Goal: Information Seeking & Learning: Learn about a topic

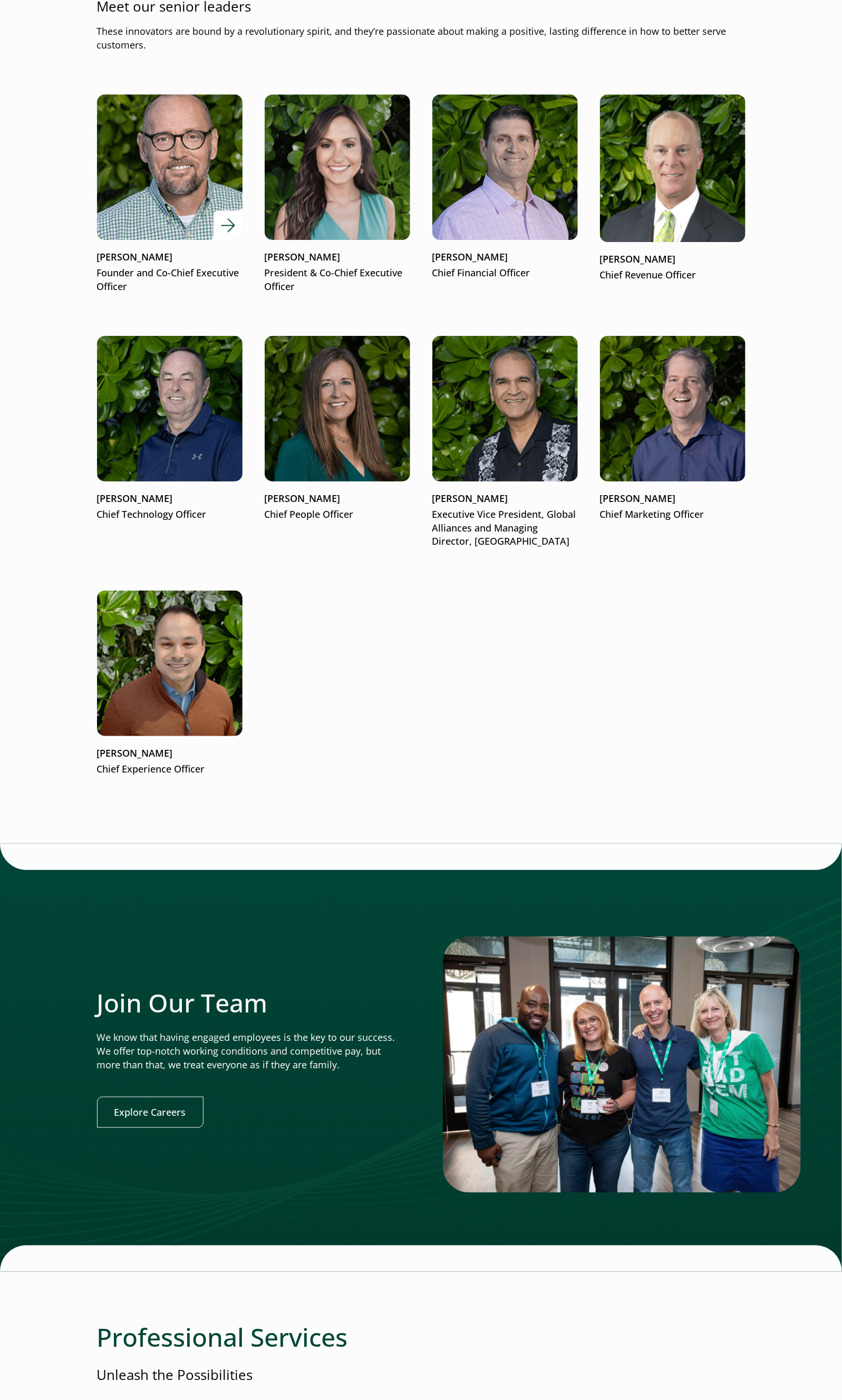
click at [152, 261] on p "[PERSON_NAME]" at bounding box center [170, 257] width 146 height 14
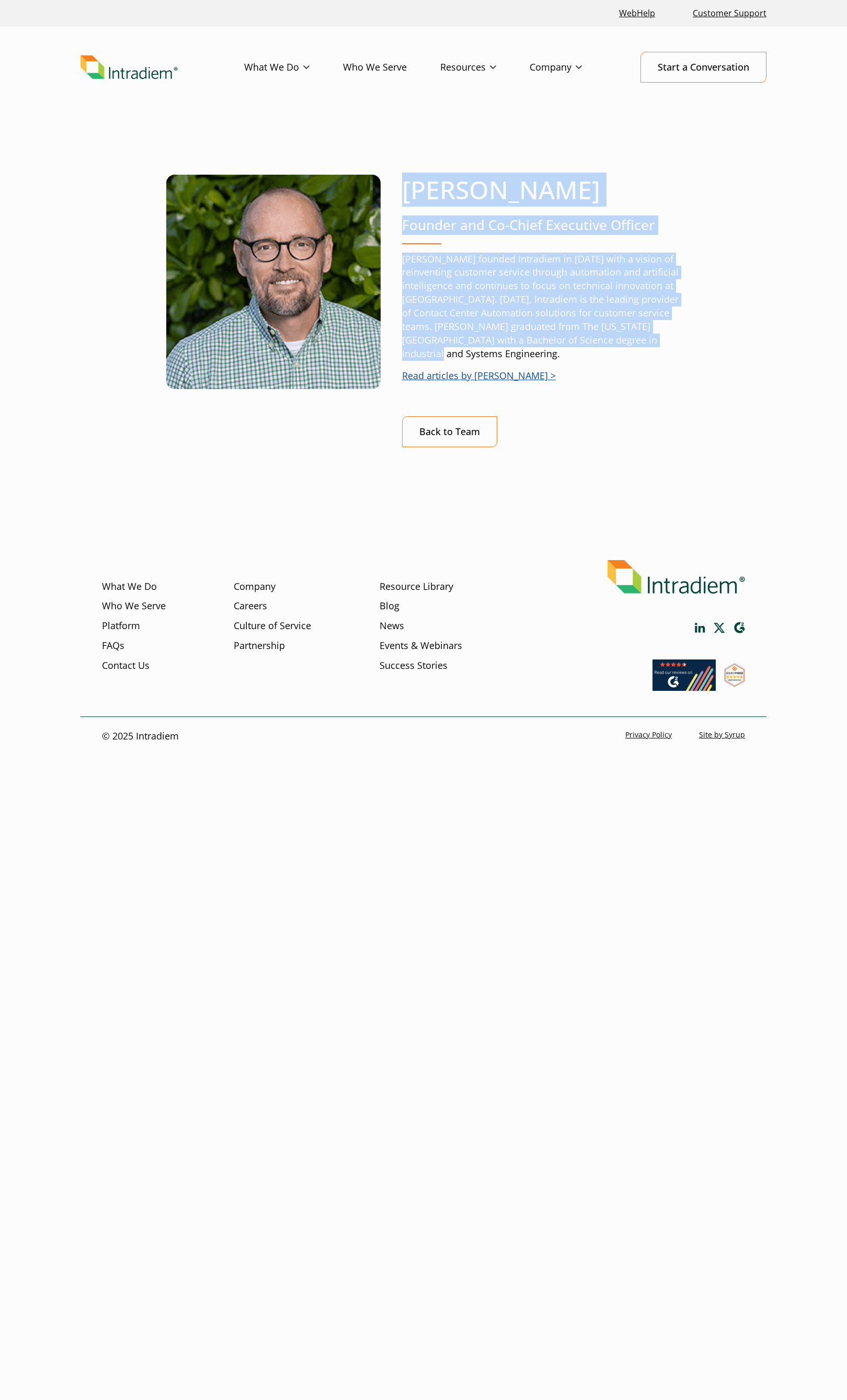
drag, startPoint x: 464, startPoint y: 358, endPoint x: 403, endPoint y: 198, distance: 171.2
click at [403, 198] on div "Matt McConnell Founder and Co-Chief Executive Officer Matt founded Intradiem in…" at bounding box center [541, 311] width 279 height 273
copy div "Matt McConnell Founder and Co-Chief Executive Officer Matt founded Intradiem in…"
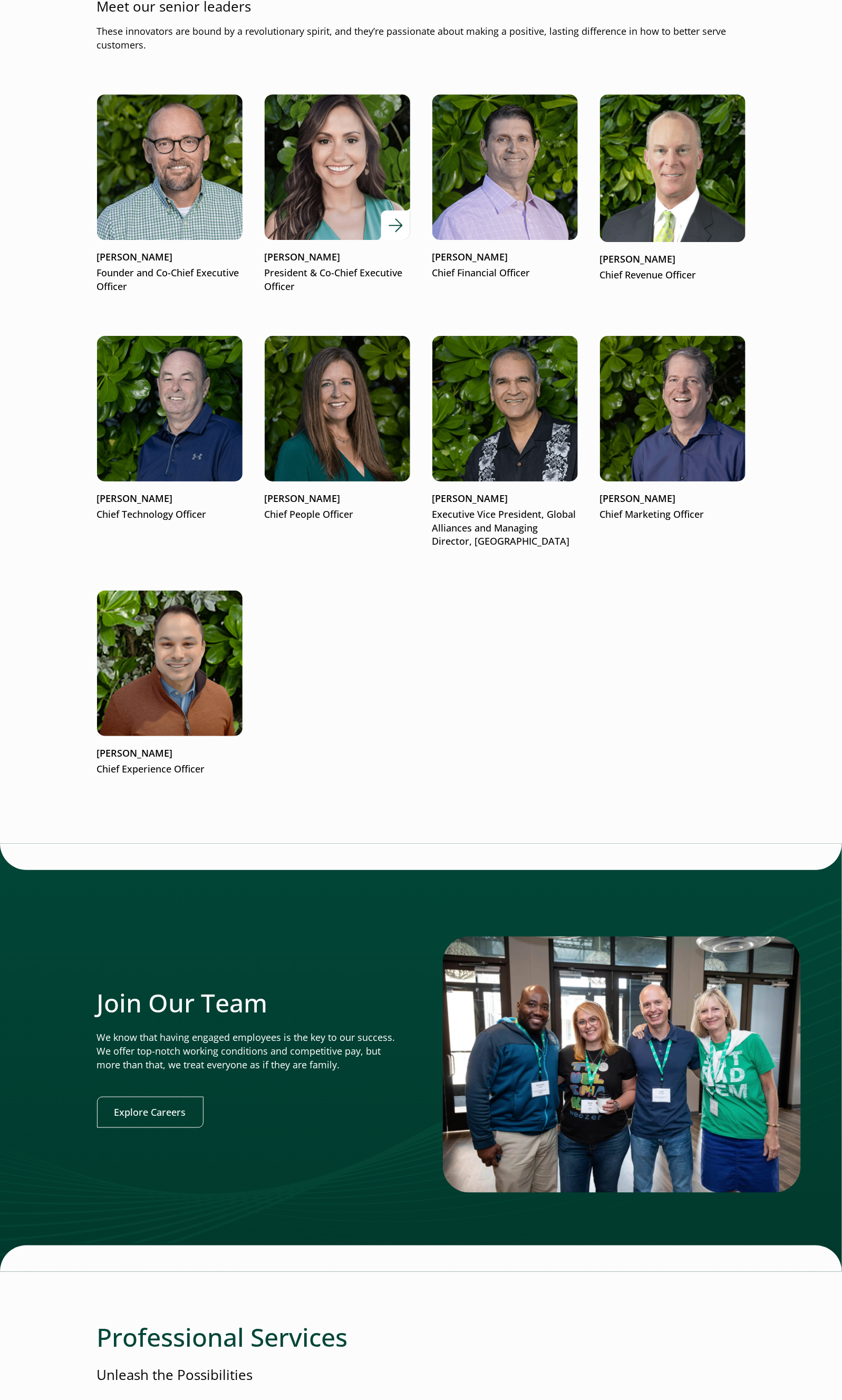
drag, startPoint x: 0, startPoint y: 0, endPoint x: 345, endPoint y: 270, distance: 438.1
click at [345, 270] on p "President & Co-Chief Executive Officer" at bounding box center [338, 280] width 146 height 27
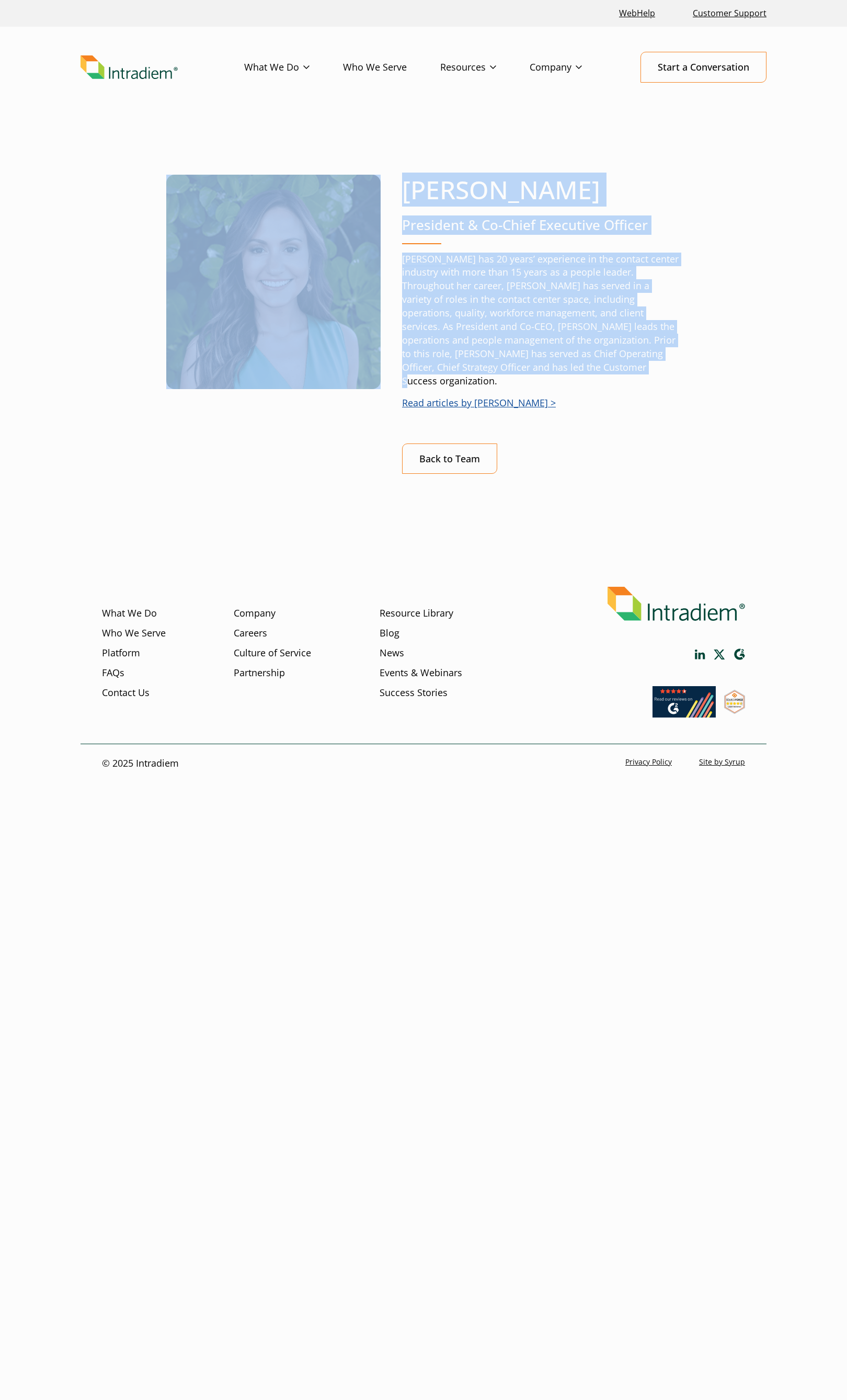
drag, startPoint x: 0, startPoint y: 0, endPoint x: 381, endPoint y: 194, distance: 427.5
click at [381, 194] on div "Jennifer Lee President & Co-Chief Executive Officer Jennifer has 20 years’ expe…" at bounding box center [423, 349] width 686 height 450
copy div "Jennifer Lee President & Co-Chief Executive Officer Jennifer has 20 years’ expe…"
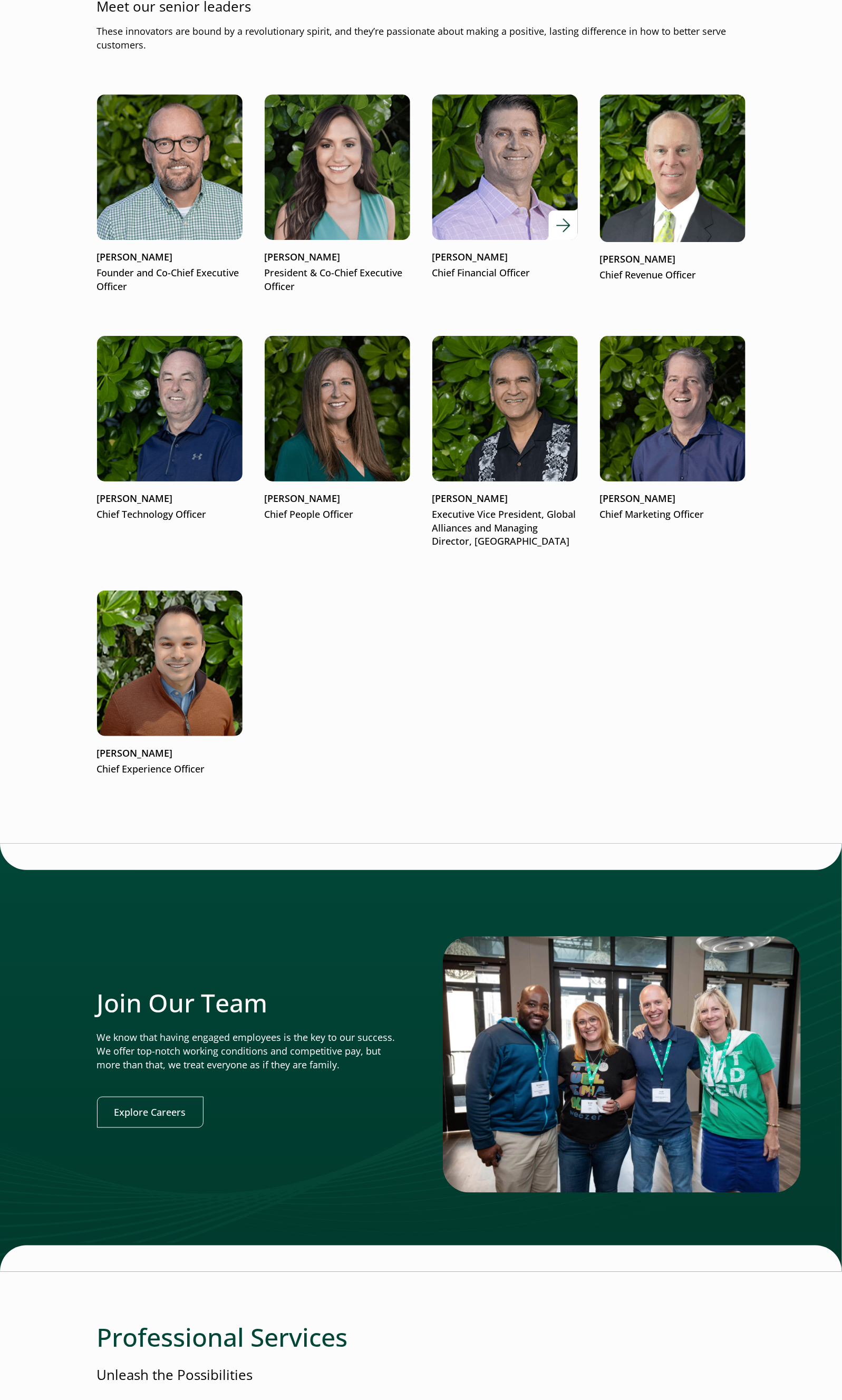
click at [494, 265] on div "Bryan Jones Chief Financial Officer" at bounding box center [505, 265] width 146 height 29
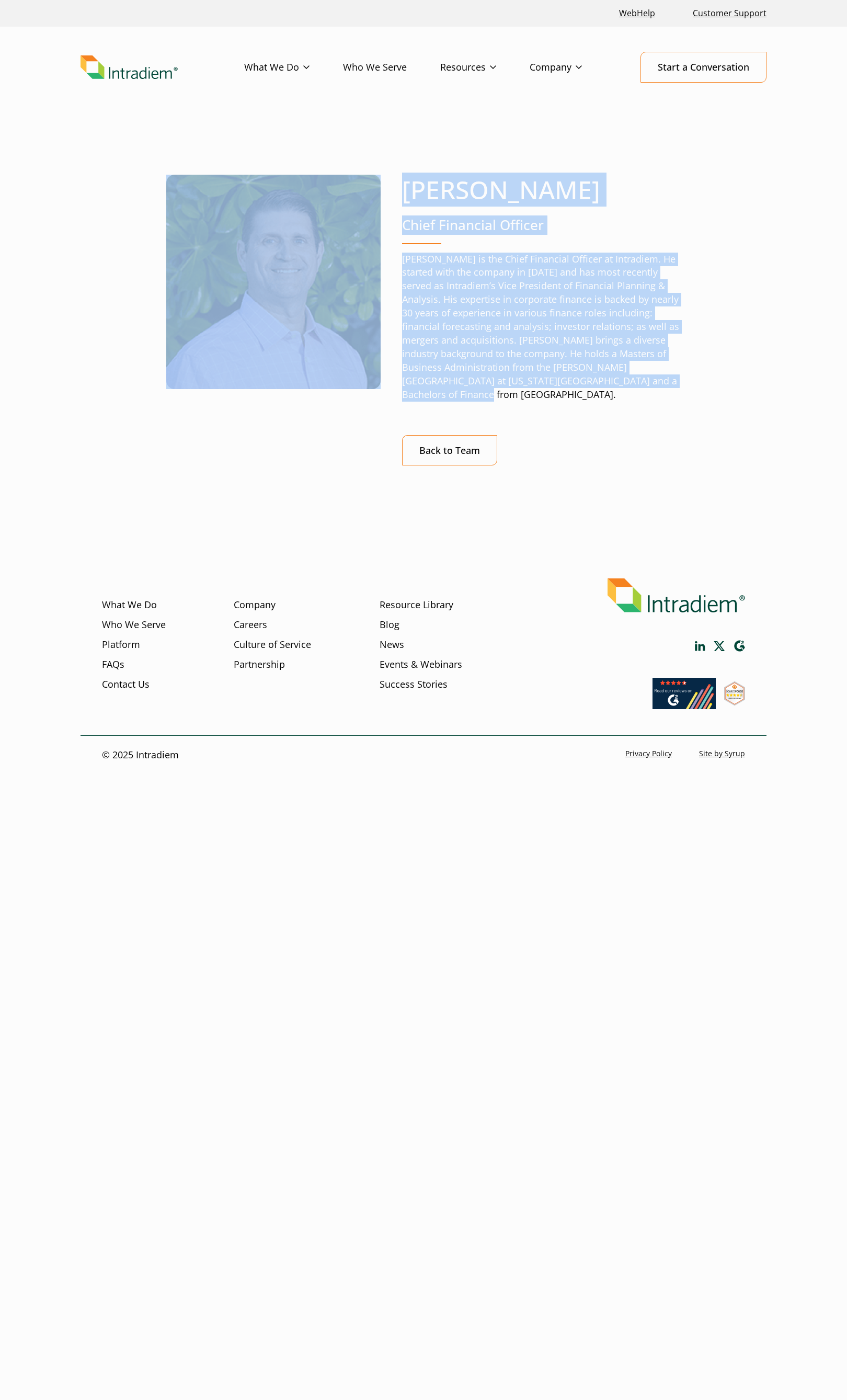
drag, startPoint x: 686, startPoint y: 384, endPoint x: 384, endPoint y: 201, distance: 353.1
click at [384, 201] on div "Bryan Jones Chief Financial Officer Bryan is the Chief Financial Officer at Int…" at bounding box center [423, 345] width 686 height 441
copy div "Bryan Jones Chief Financial Officer Bryan is the Chief Financial Officer at Int…"
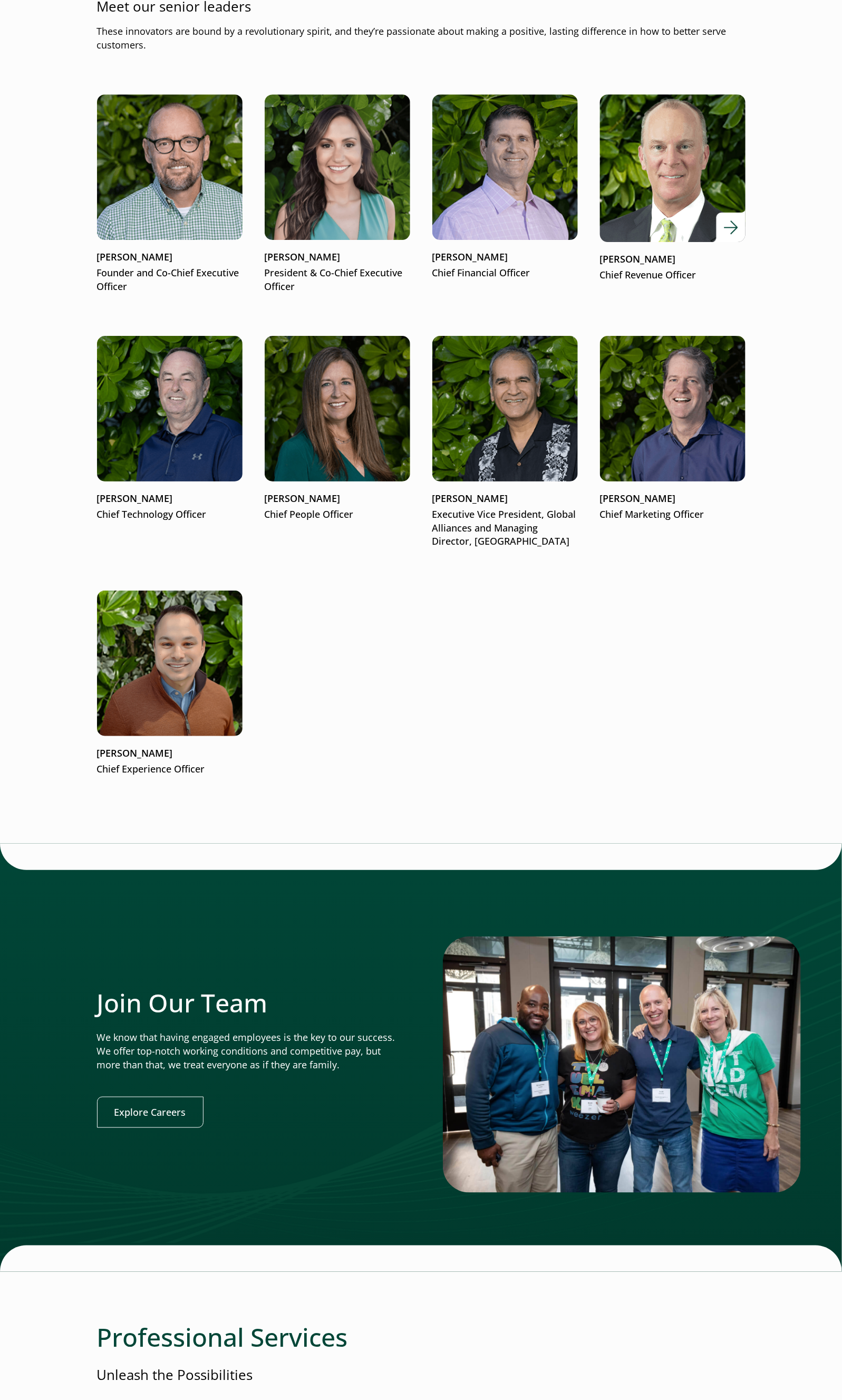
click at [636, 268] on div "[PERSON_NAME] Chief Revenue Officer" at bounding box center [673, 267] width 146 height 29
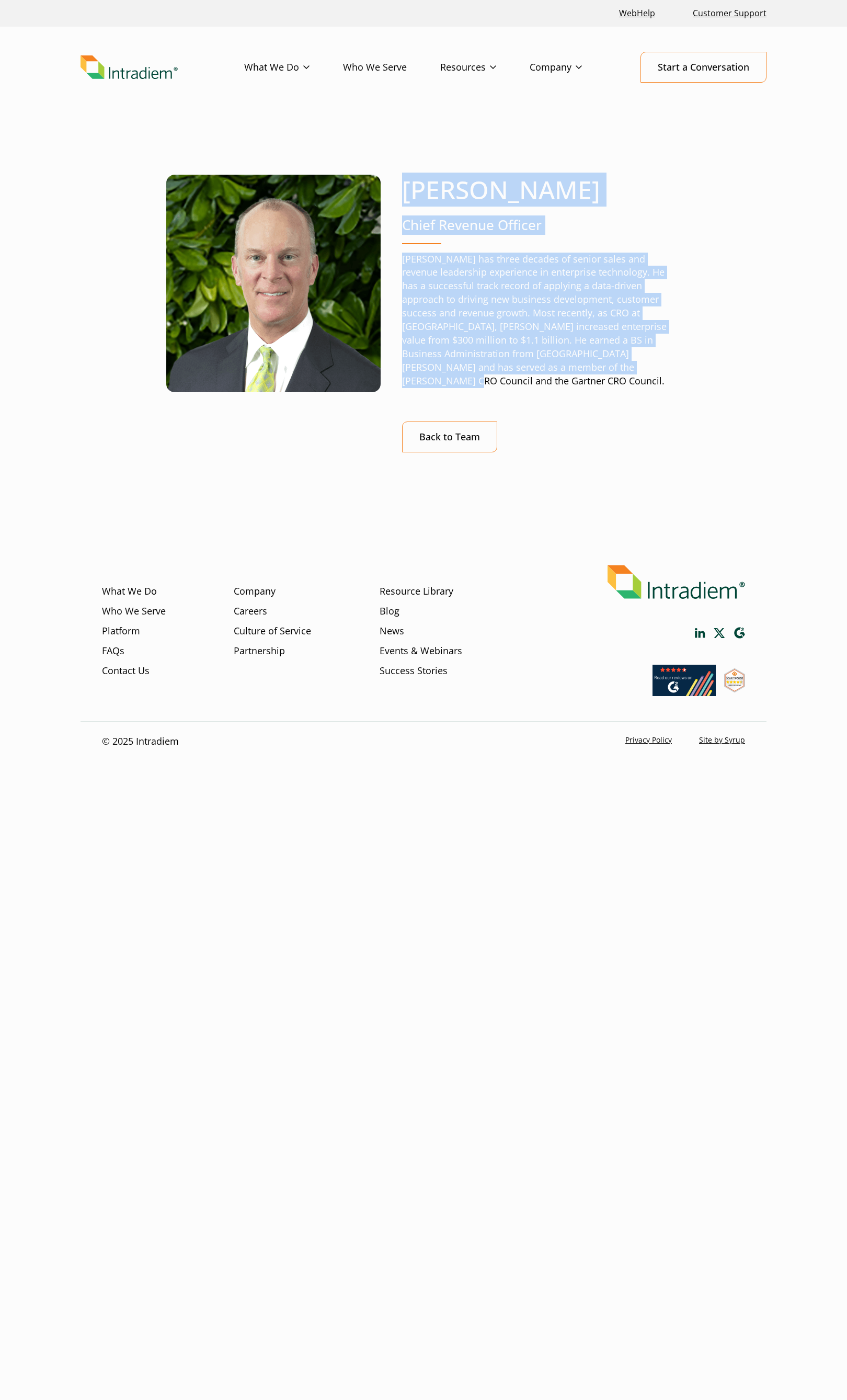
drag, startPoint x: 510, startPoint y: 370, endPoint x: 397, endPoint y: 198, distance: 205.8
click at [397, 198] on div "John Norton Chief Revenue Officer John has three decades of senior sales and re…" at bounding box center [423, 338] width 686 height 428
copy div "John Norton Chief Revenue Officer John has three decades of senior sales and re…"
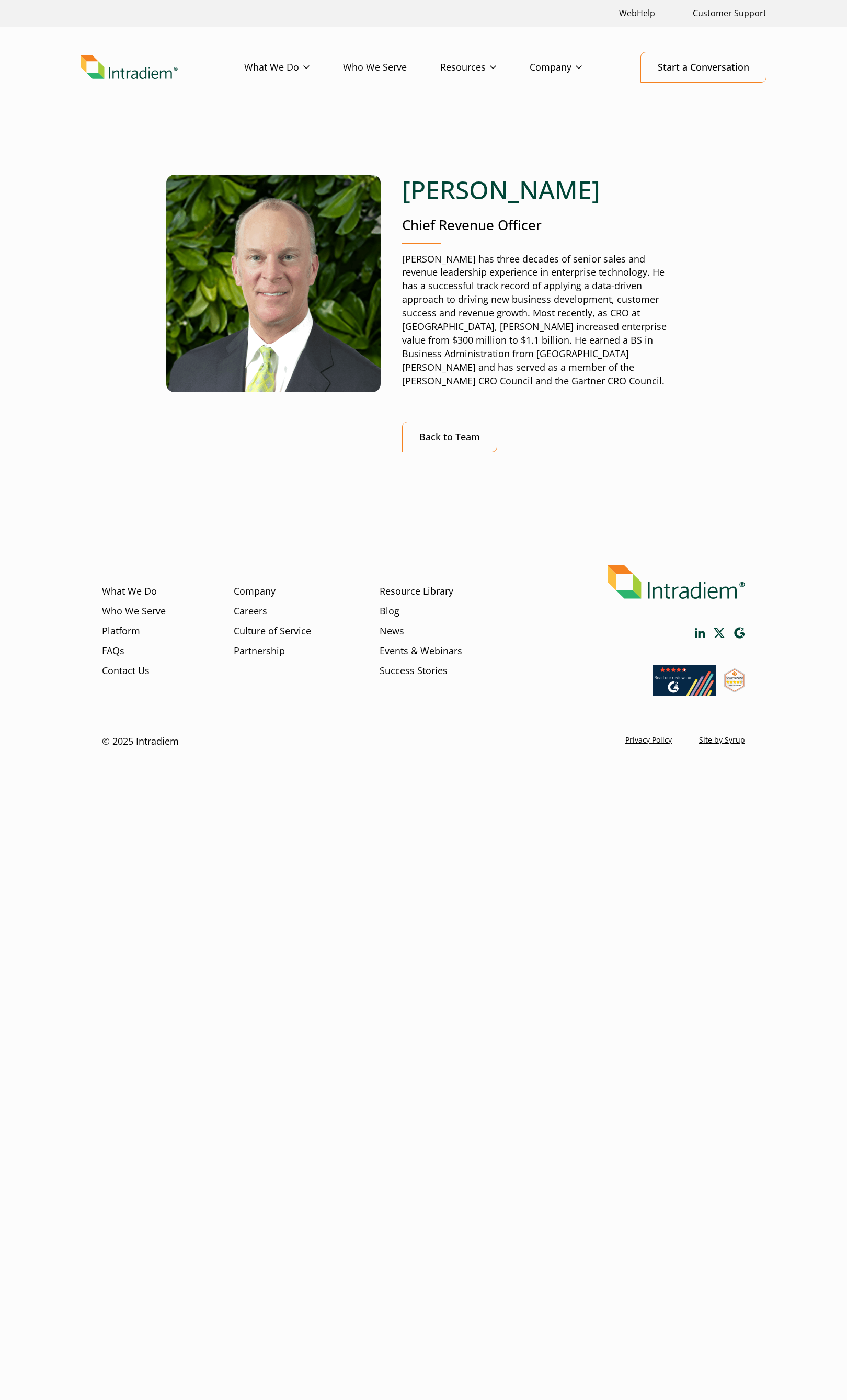
click at [27, 439] on main "John Norton Chief Revenue Officer John has three decades of senior sales and re…" at bounding box center [423, 338] width 847 height 428
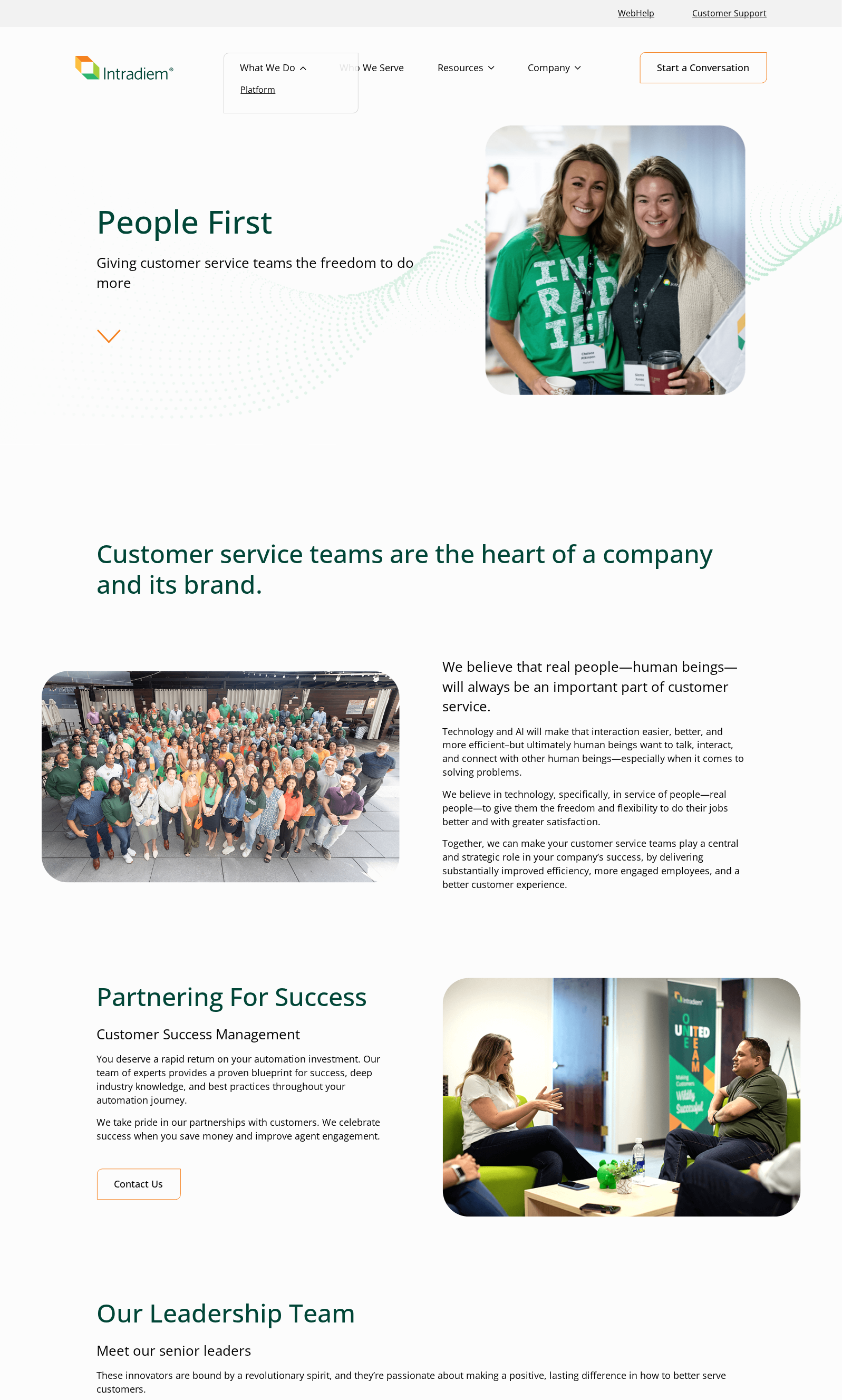
click at [261, 89] on link "Platform" at bounding box center [258, 89] width 35 height 12
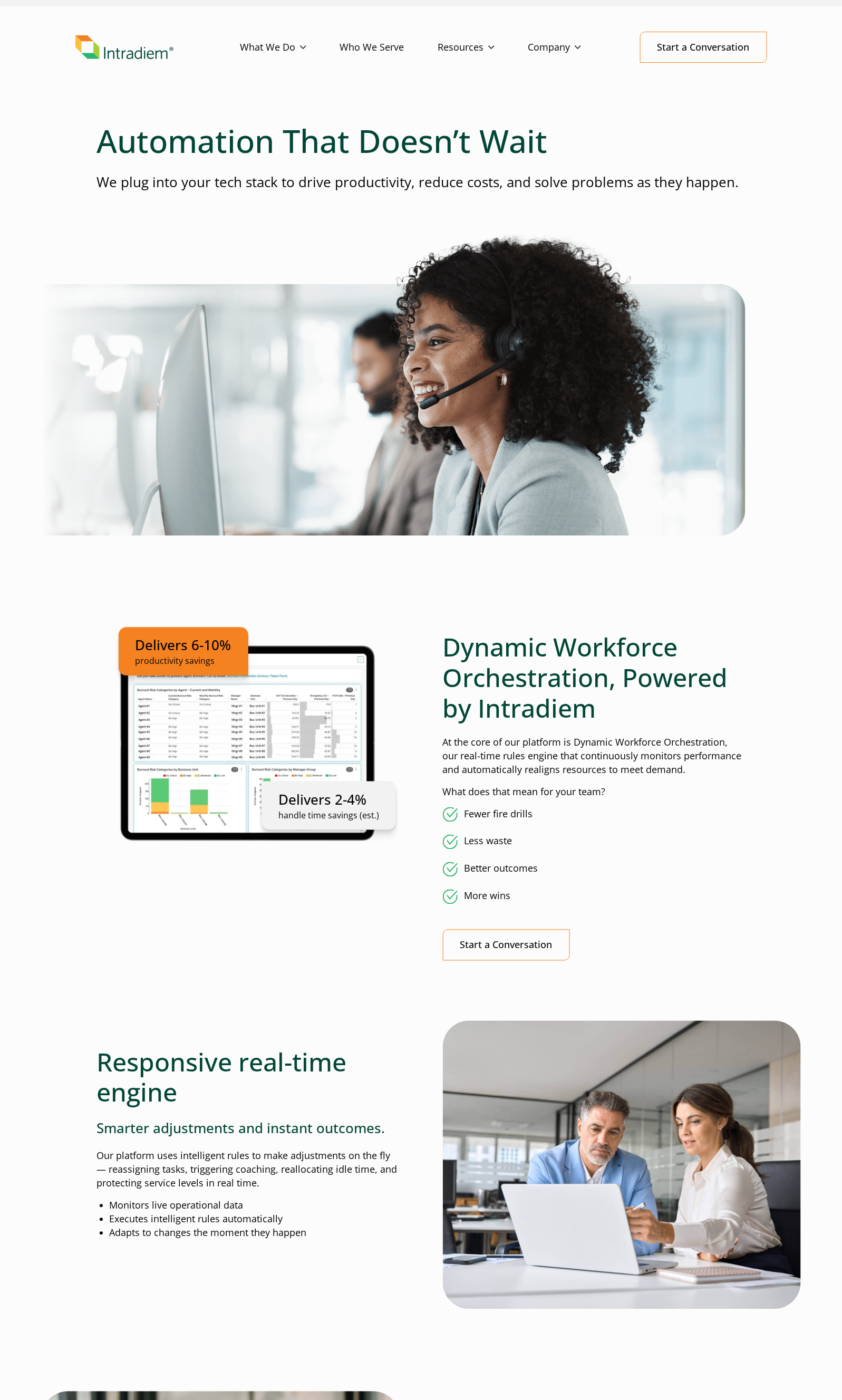
scroll to position [13, 0]
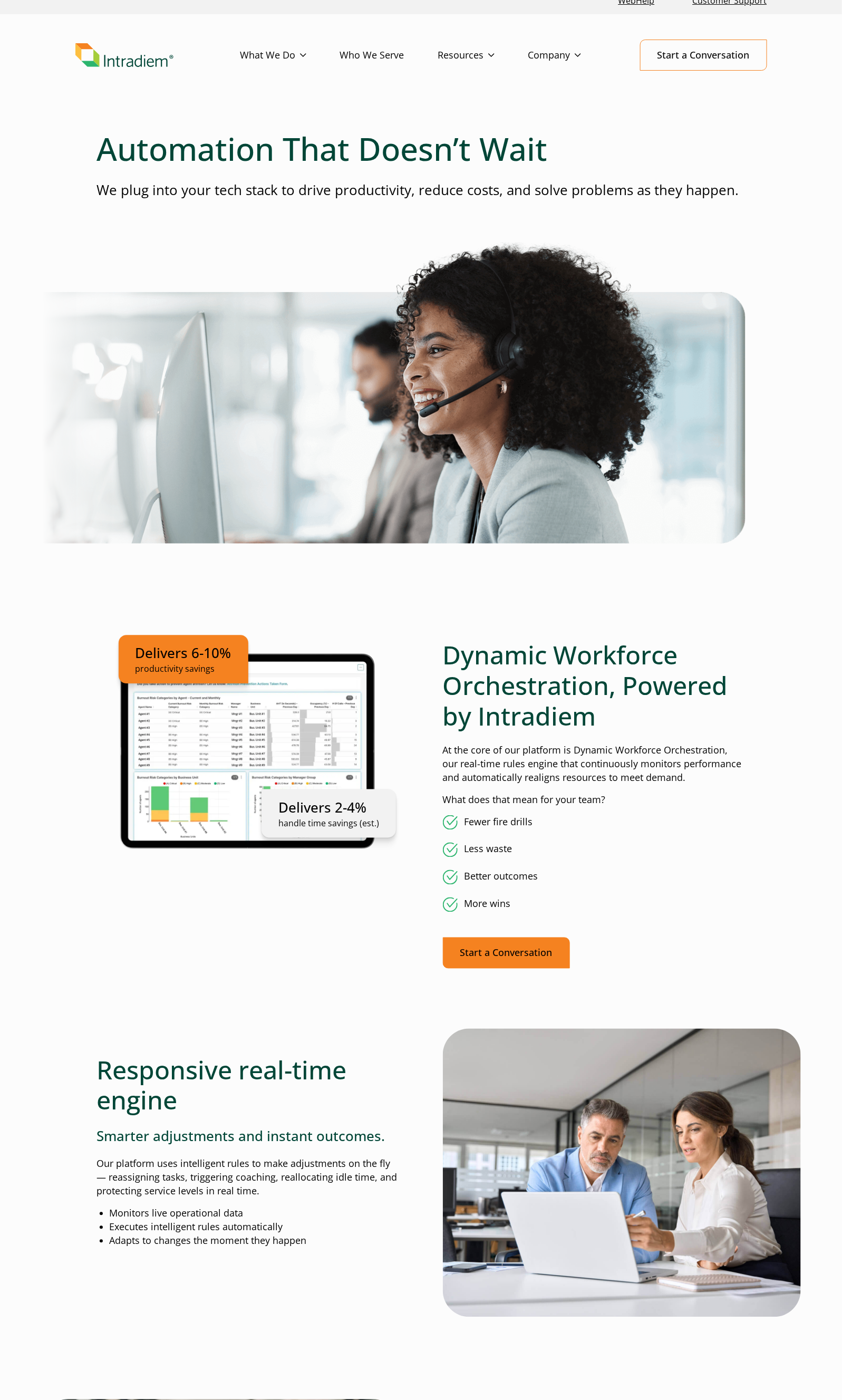
click at [538, 947] on link "Start a Conversation" at bounding box center [506, 953] width 127 height 31
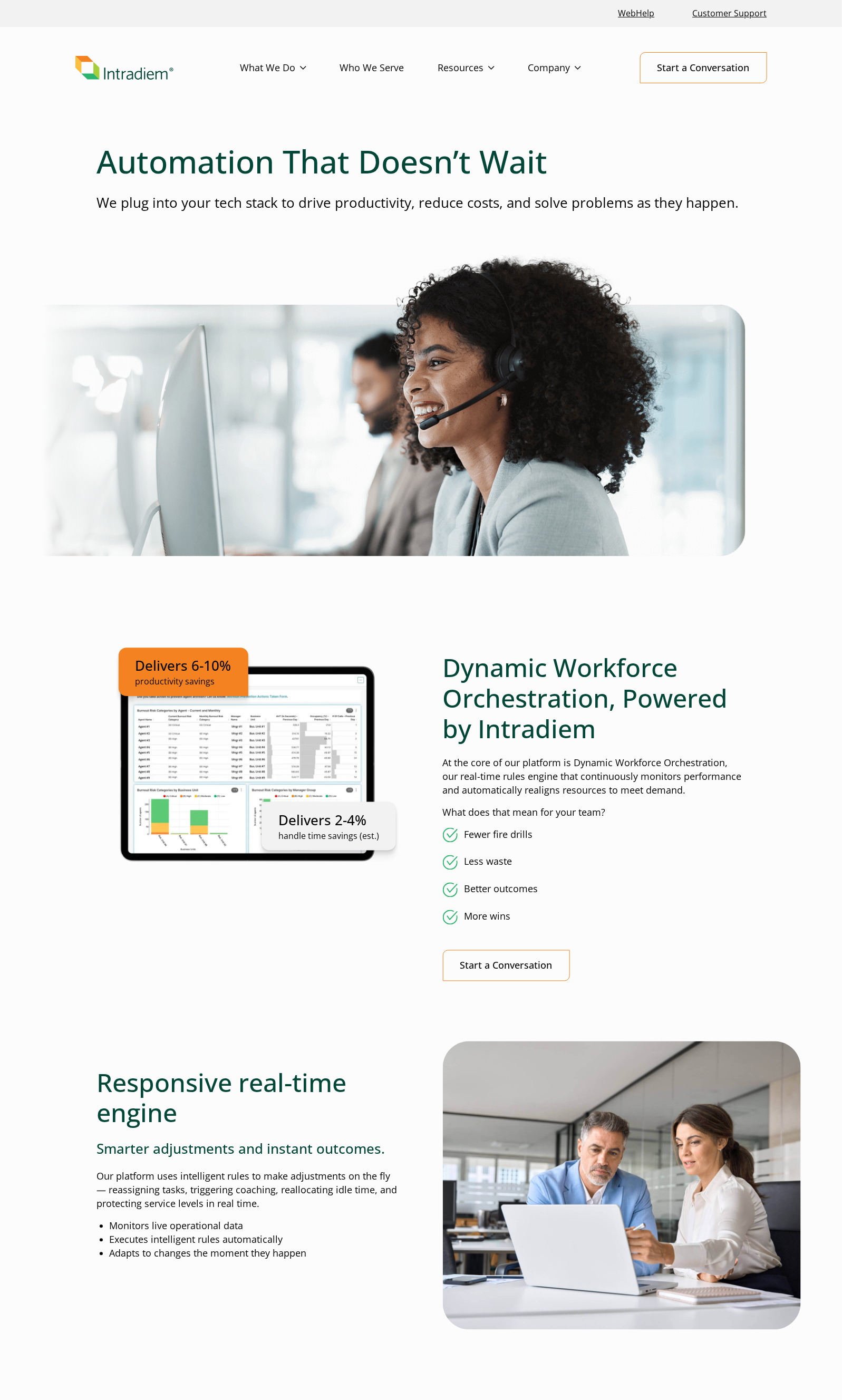
click at [239, 65] on link "Link to homepage of Intradiem" at bounding box center [158, 68] width 165 height 25
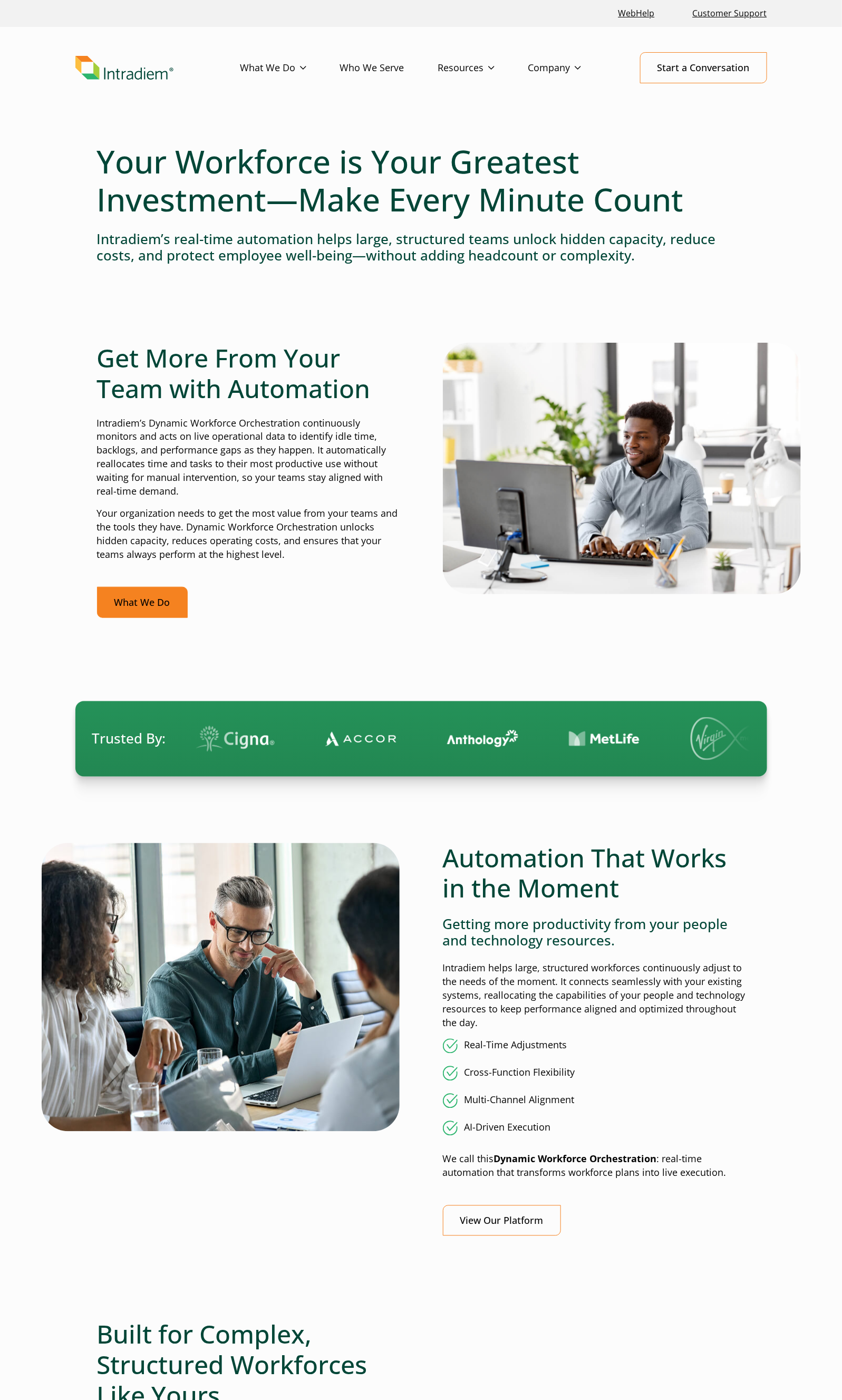
click at [151, 598] on link "What We Do" at bounding box center [142, 602] width 91 height 31
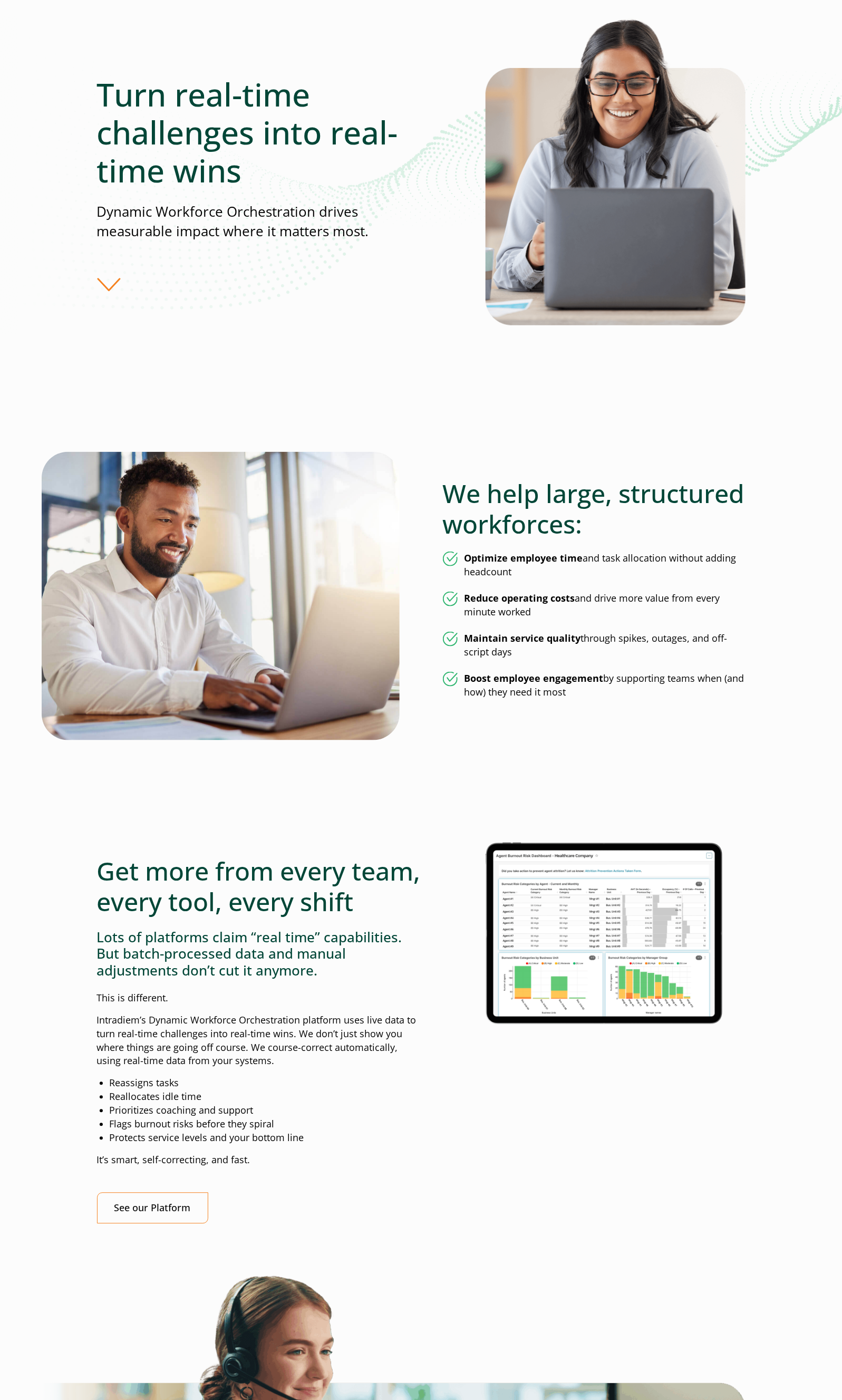
scroll to position [316, 0]
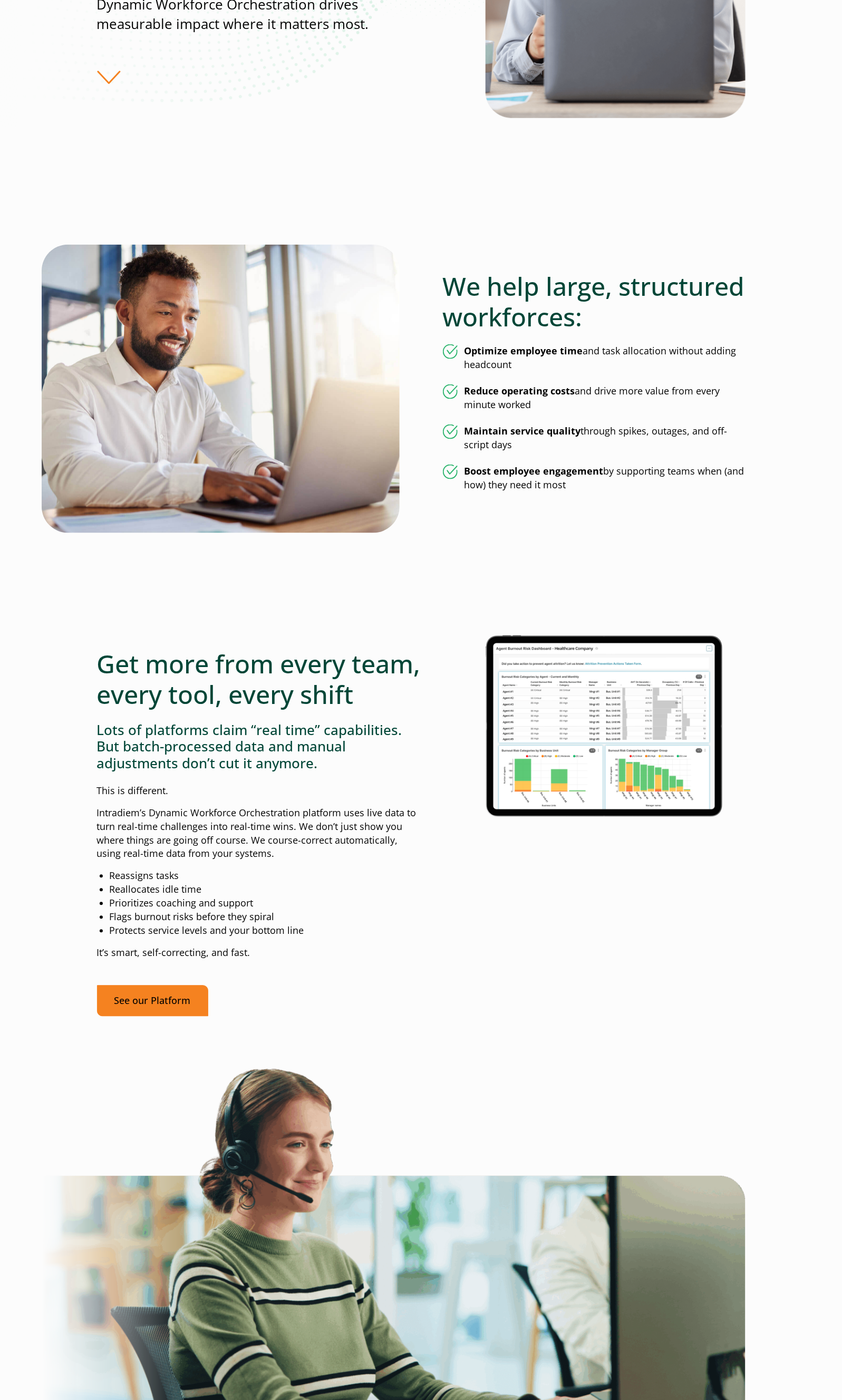
click at [160, 1016] on link "See our Platform" at bounding box center [152, 1001] width 111 height 31
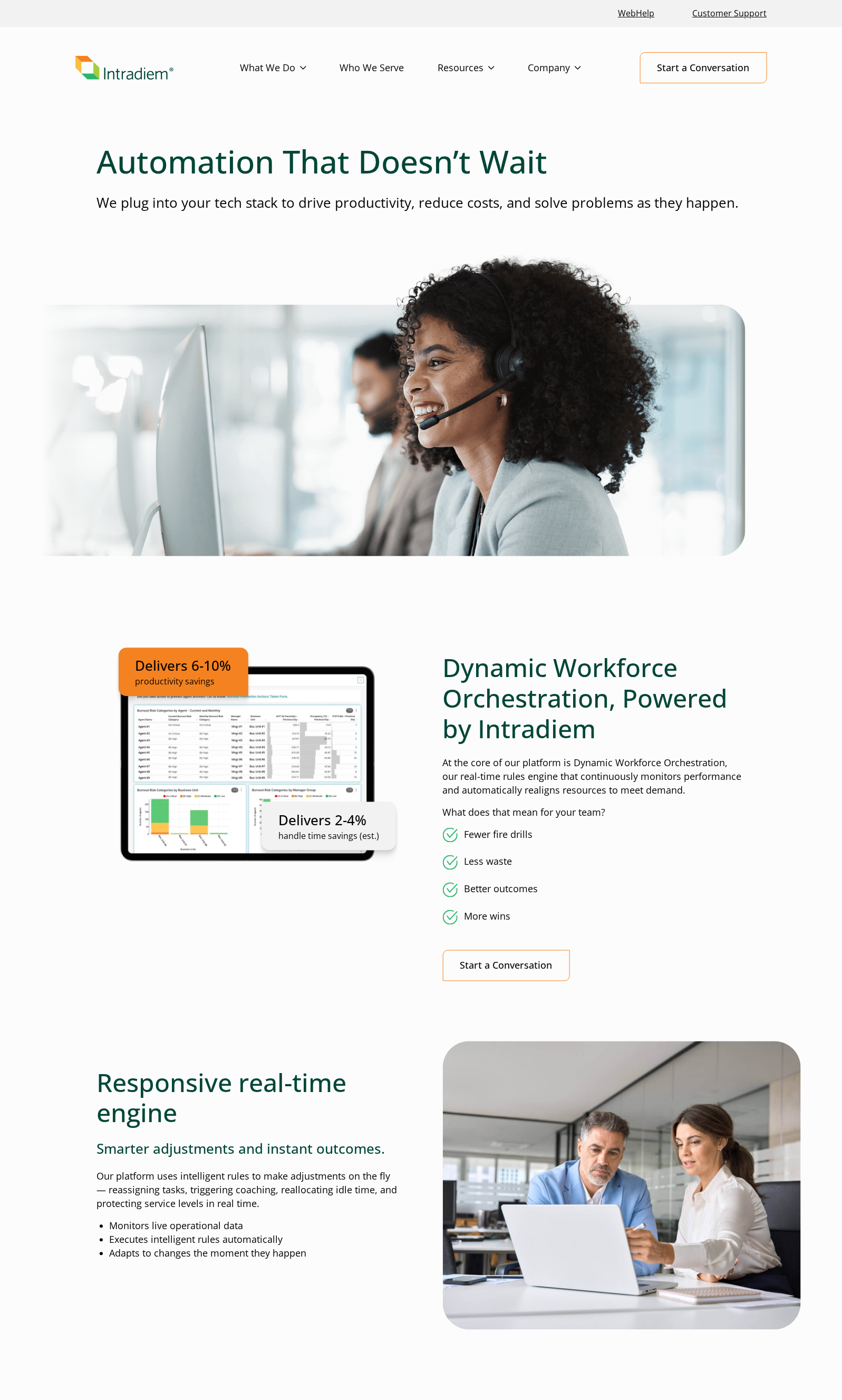
click at [359, 71] on link "Who We Serve" at bounding box center [389, 67] width 98 height 31
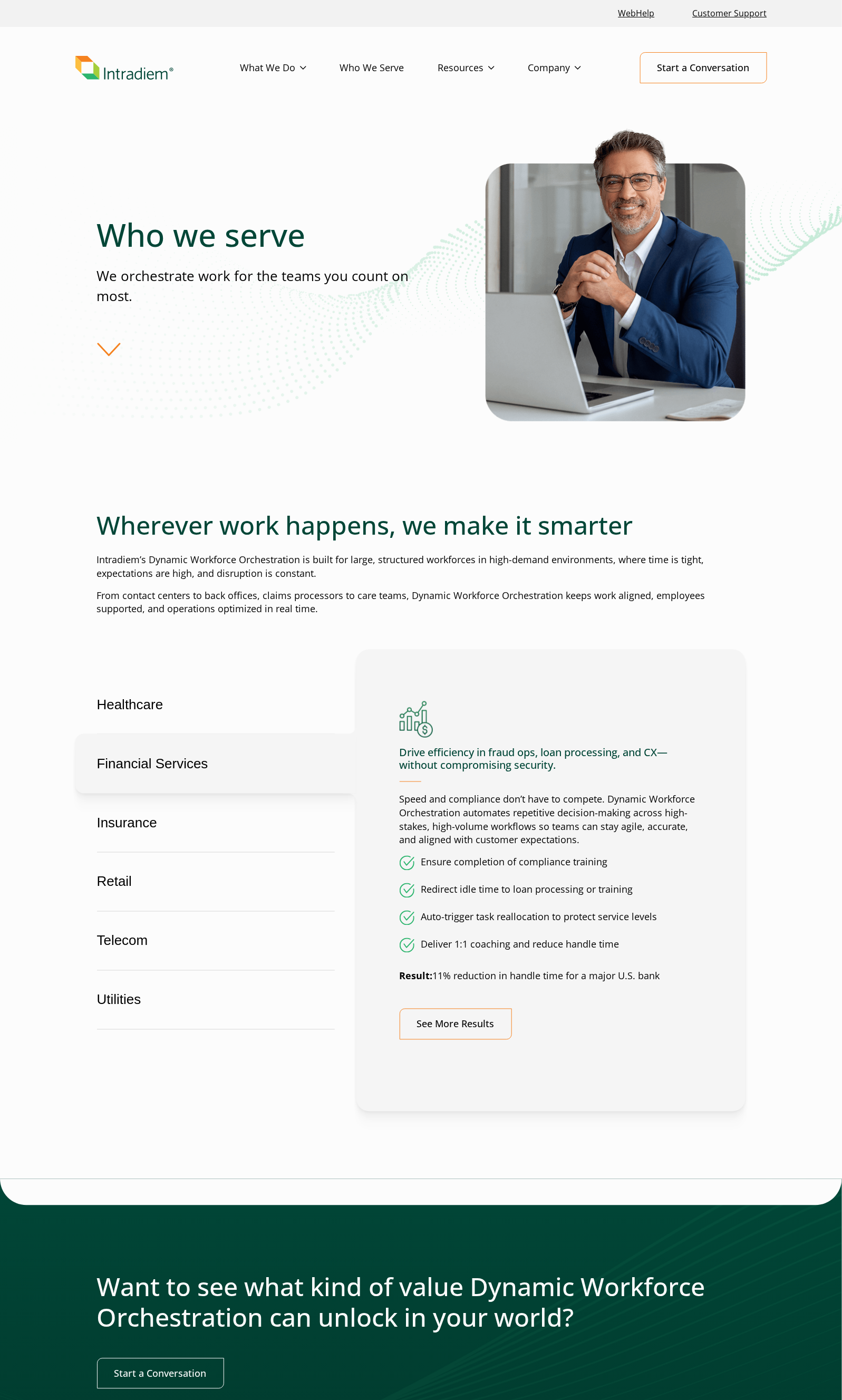
click at [195, 770] on button "Financial Services" at bounding box center [216, 764] width 281 height 60
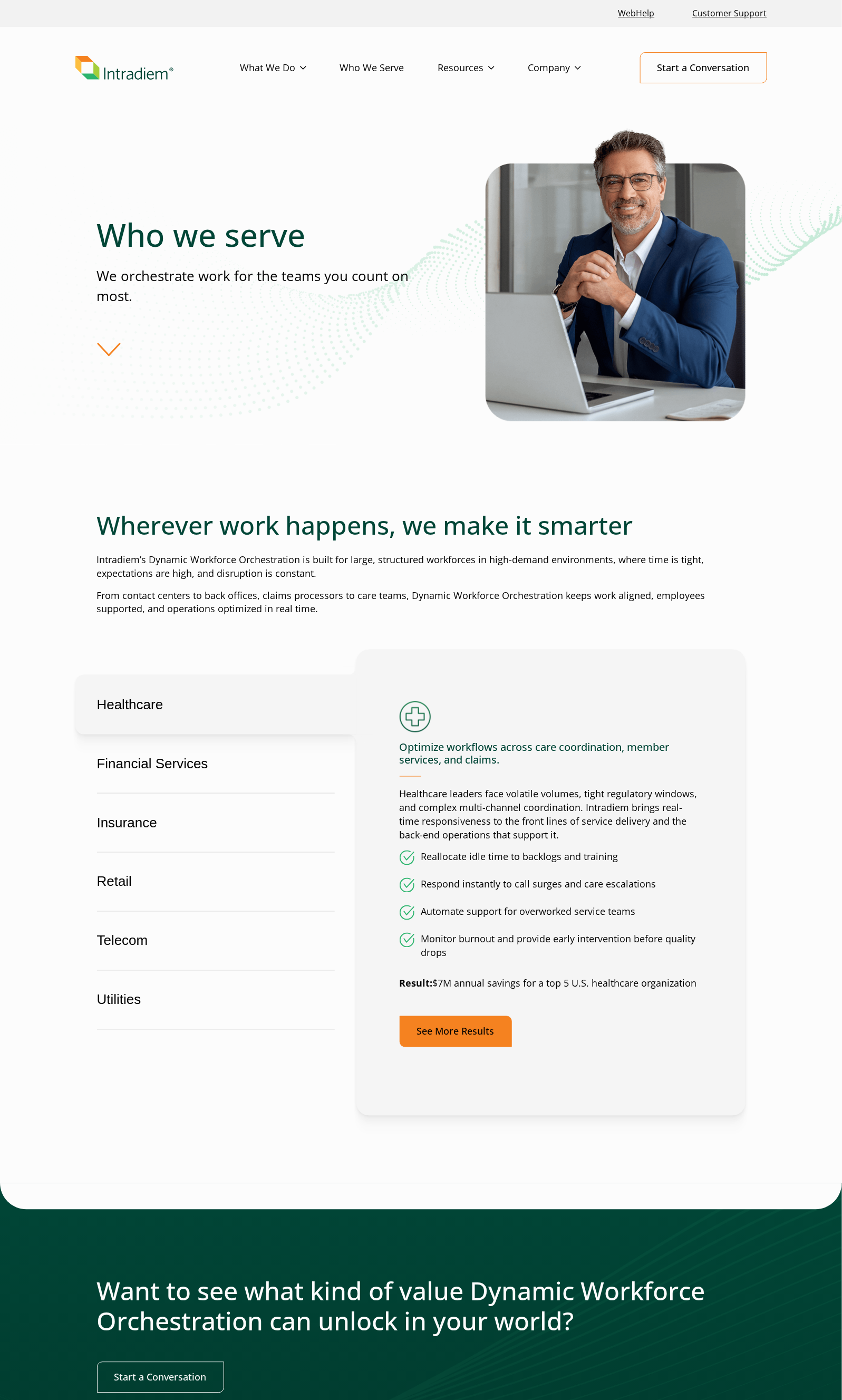
click at [467, 1031] on link "See More Results" at bounding box center [455, 1032] width 112 height 31
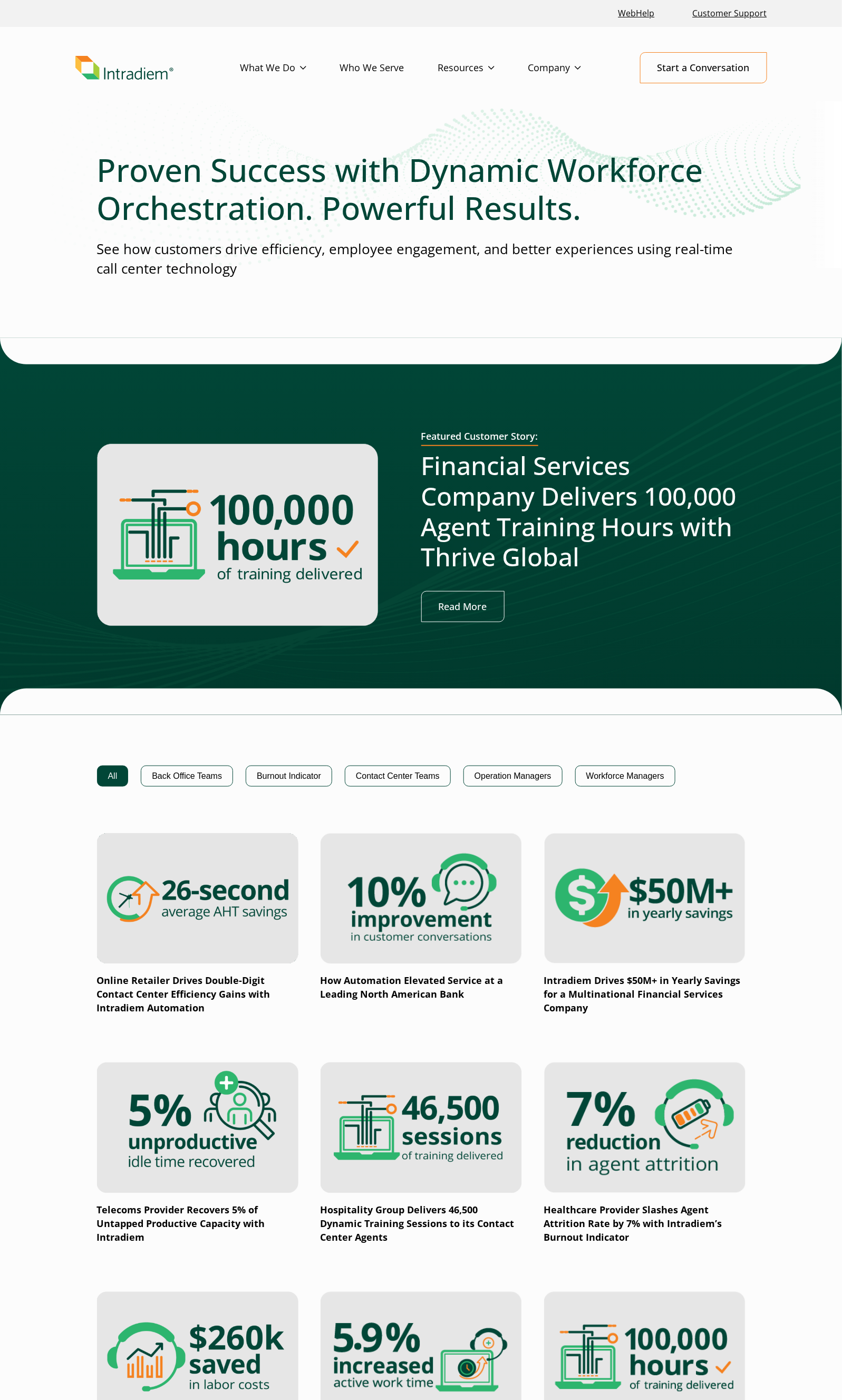
click at [391, 67] on link "Who We Serve" at bounding box center [389, 67] width 98 height 31
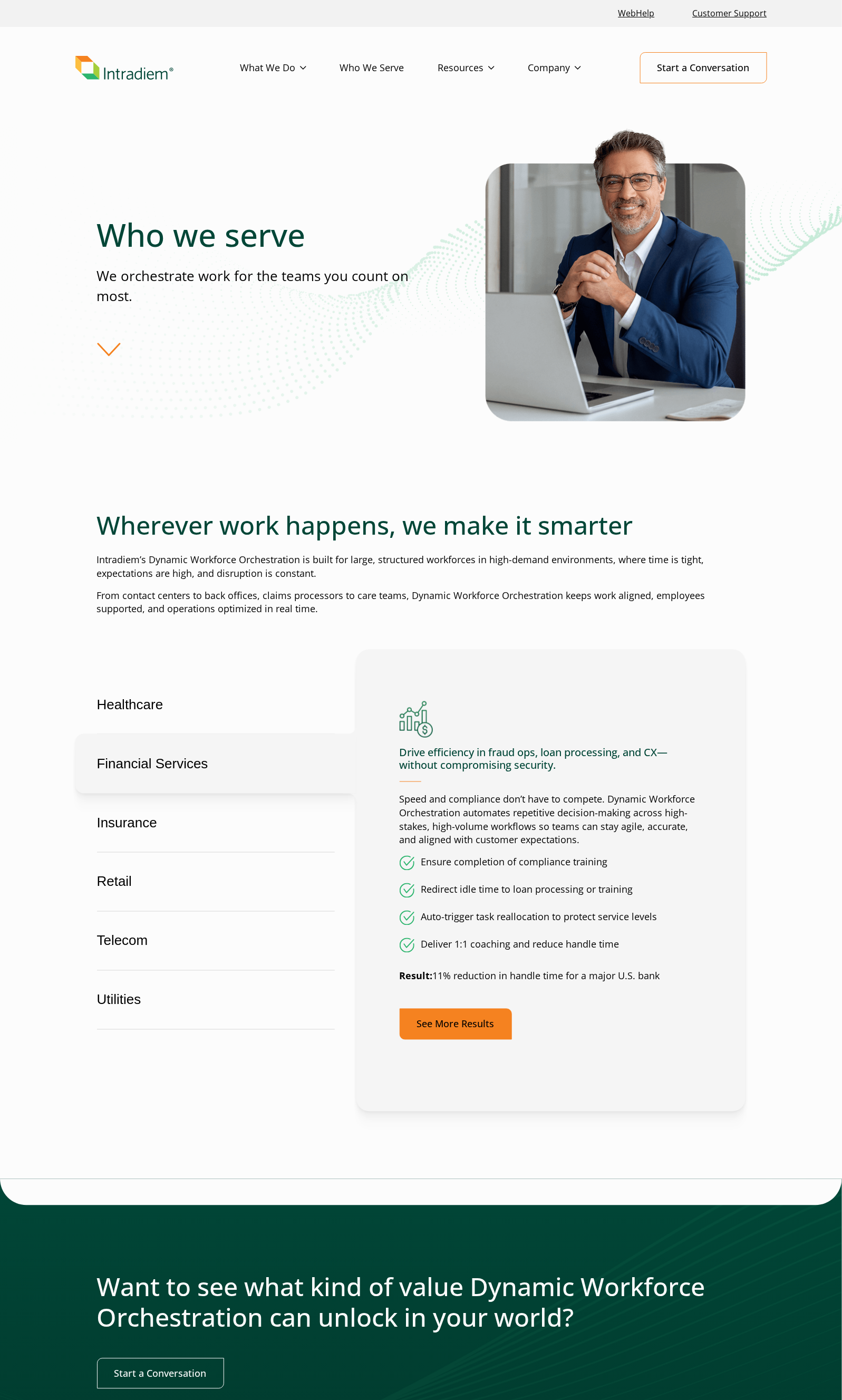
click at [444, 1024] on link "See More Results" at bounding box center [455, 1024] width 112 height 31
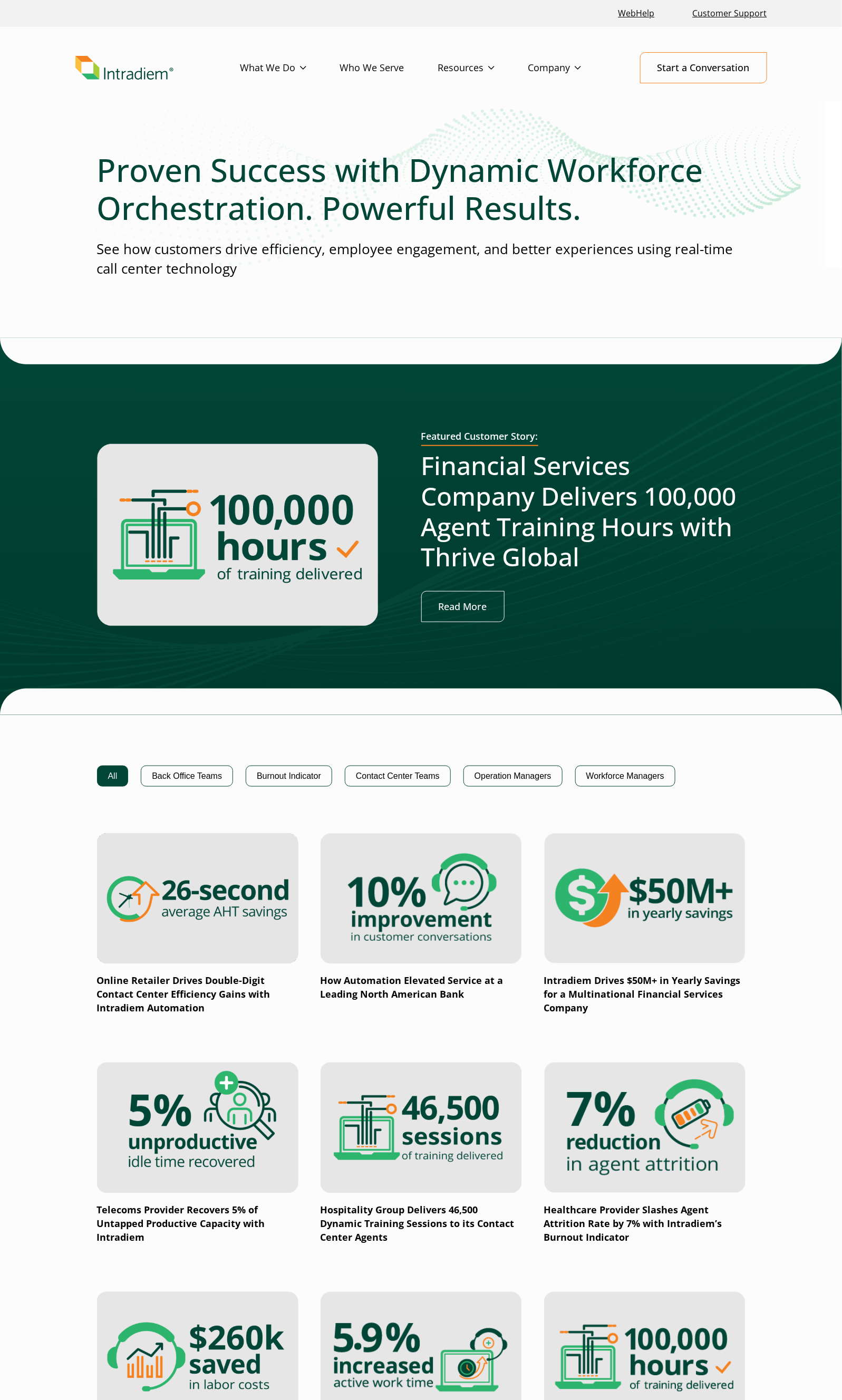
click at [368, 63] on link "Who We Serve" at bounding box center [389, 67] width 98 height 31
